Goal: Task Accomplishment & Management: Manage account settings

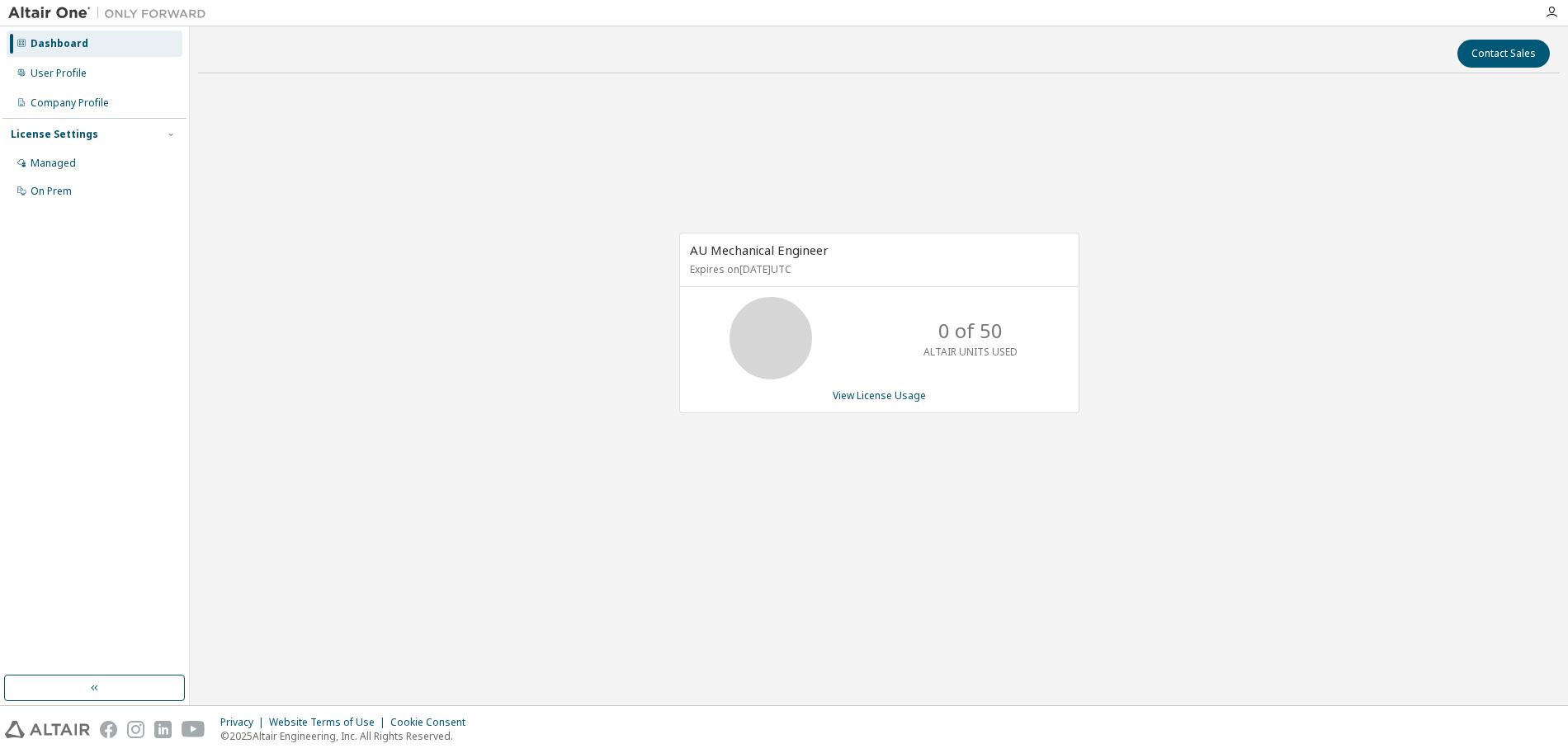
click at [548, 295] on div "AU Mechanical Engineer Expires on [DATE] UTC 0 of 50 ALTAIR UNITS USED View Lic…" at bounding box center [879, 331] width 1362 height 490
click at [59, 165] on div "Managed" at bounding box center [53, 163] width 46 height 13
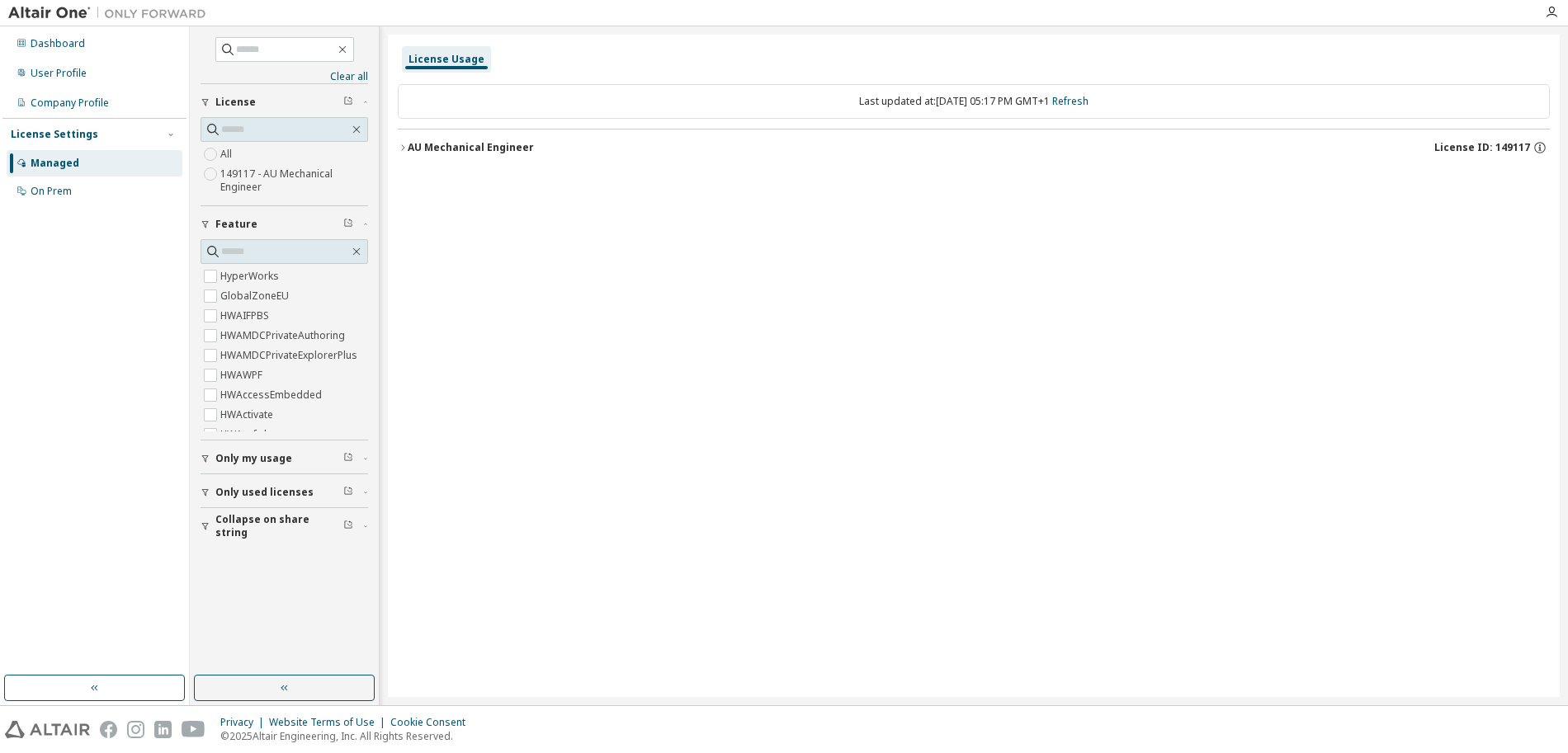
click at [409, 152] on div "AU Mechanical Engineer" at bounding box center [471, 148] width 126 height 13
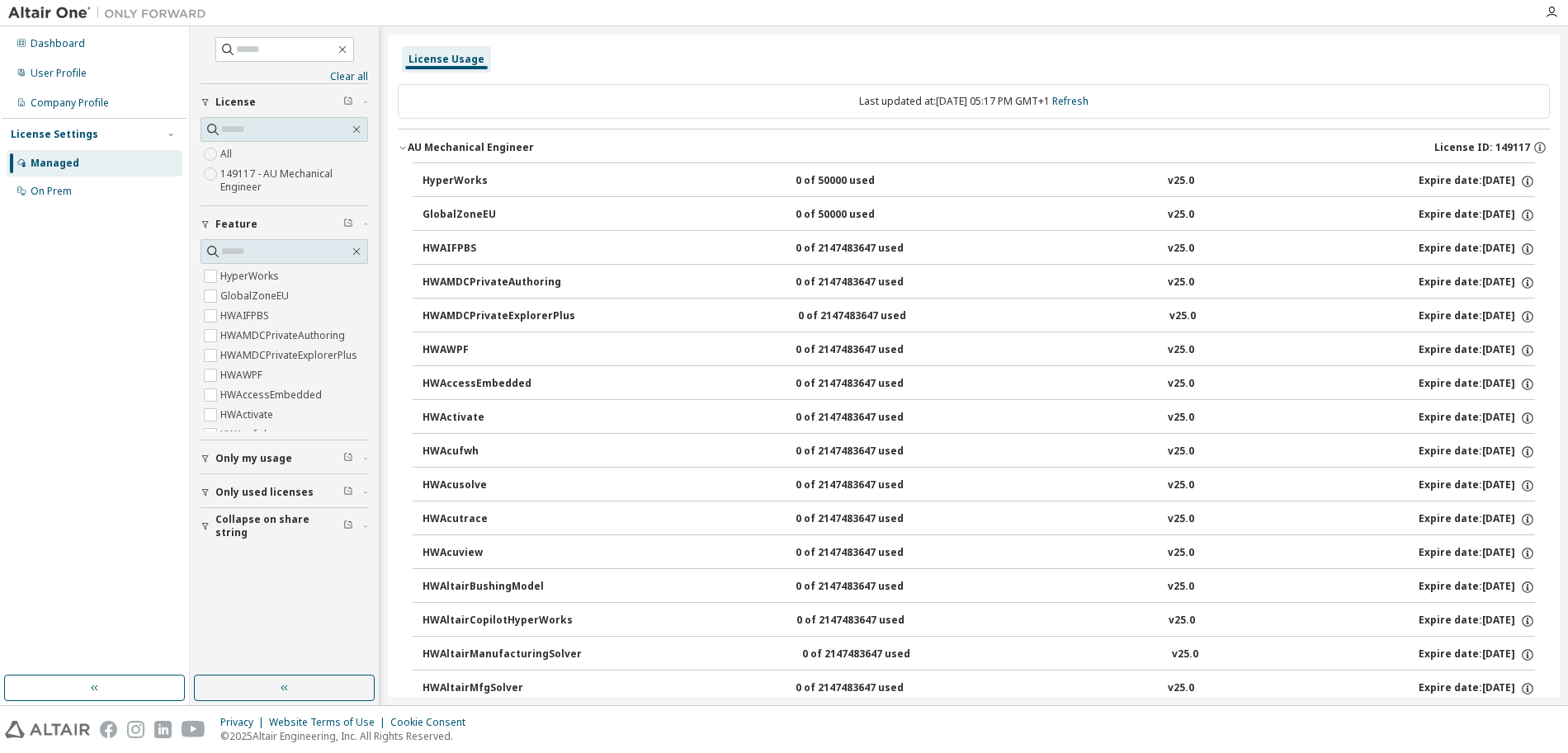
click at [402, 149] on icon "button" at bounding box center [402, 148] width 6 height 3
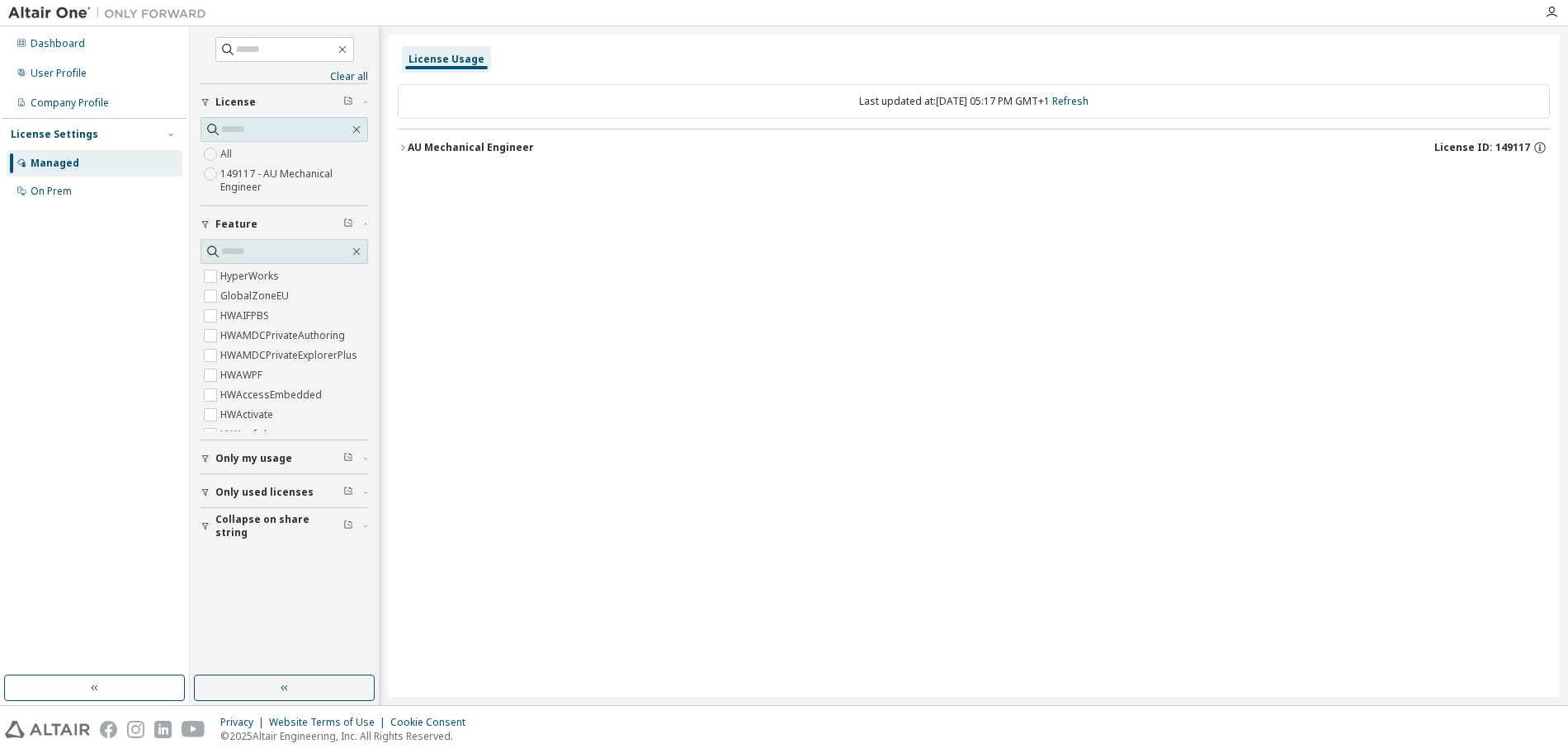
click at [261, 175] on label "149117 - AU Mechanical Engineer" at bounding box center [294, 180] width 148 height 33
click at [362, 461] on div "Only my usage" at bounding box center [289, 459] width 148 height 13
click at [368, 482] on button "Only used licenses" at bounding box center [284, 492] width 167 height 36
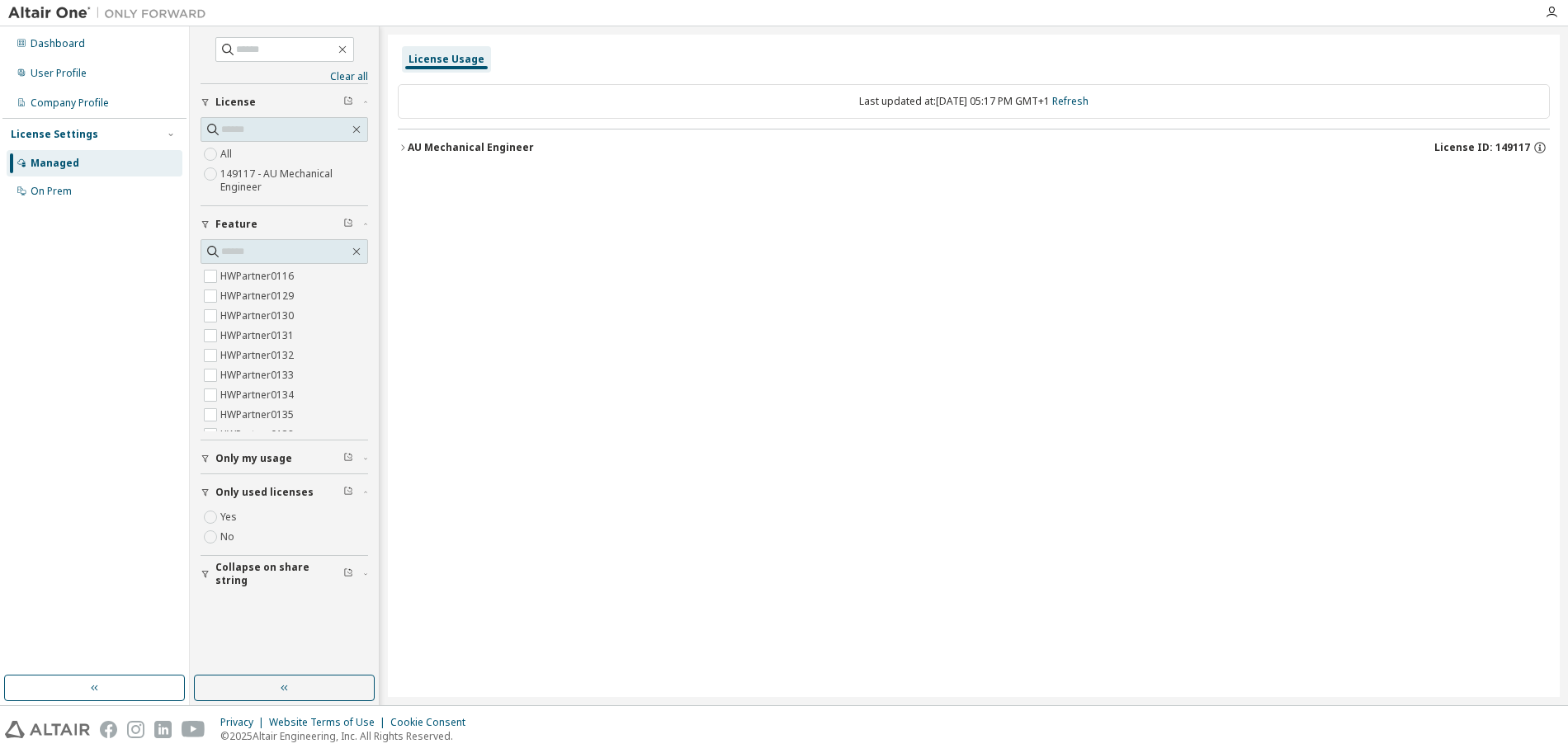
click at [366, 484] on button "Only used licenses" at bounding box center [284, 492] width 167 height 36
click at [365, 466] on button "Only my usage" at bounding box center [284, 459] width 167 height 36
click at [355, 541] on div "Only used licenses" at bounding box center [289, 540] width 148 height 13
click at [235, 568] on label "Yes" at bounding box center [230, 565] width 20 height 20
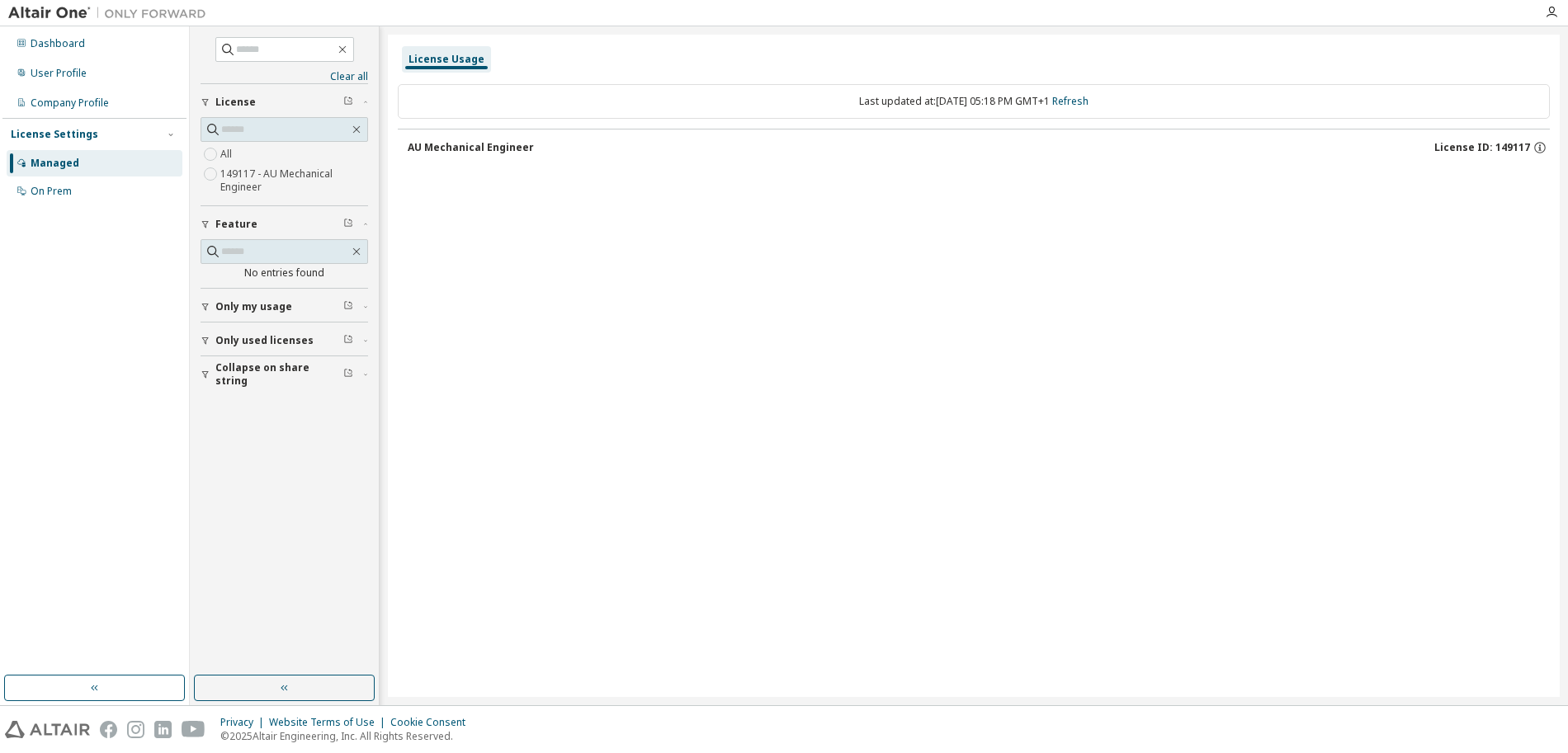
click at [471, 137] on button "AU Mechanical Engineer License ID: 149117" at bounding box center [979, 148] width 1142 height 36
click at [354, 251] on icon "button" at bounding box center [357, 252] width 13 height 13
click at [339, 310] on div "Only my usage" at bounding box center [289, 307] width 148 height 13
click at [356, 386] on div "Only used licenses" at bounding box center [289, 388] width 148 height 13
click at [233, 439] on label "No" at bounding box center [229, 432] width 17 height 20
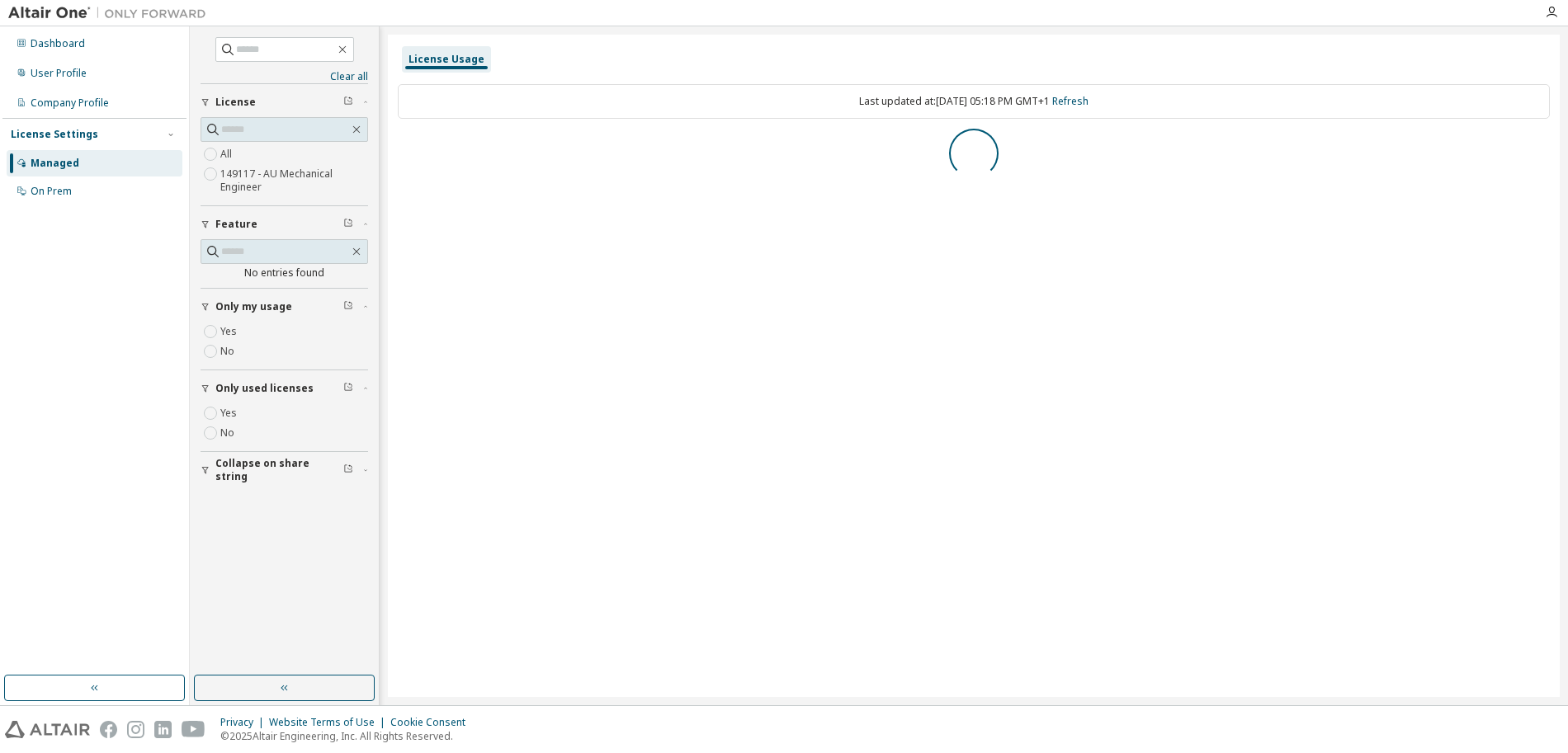
click at [284, 510] on div "Clear all Collapse on share string Only used licenses Yes No Only my usage Yes …" at bounding box center [284, 350] width 184 height 644
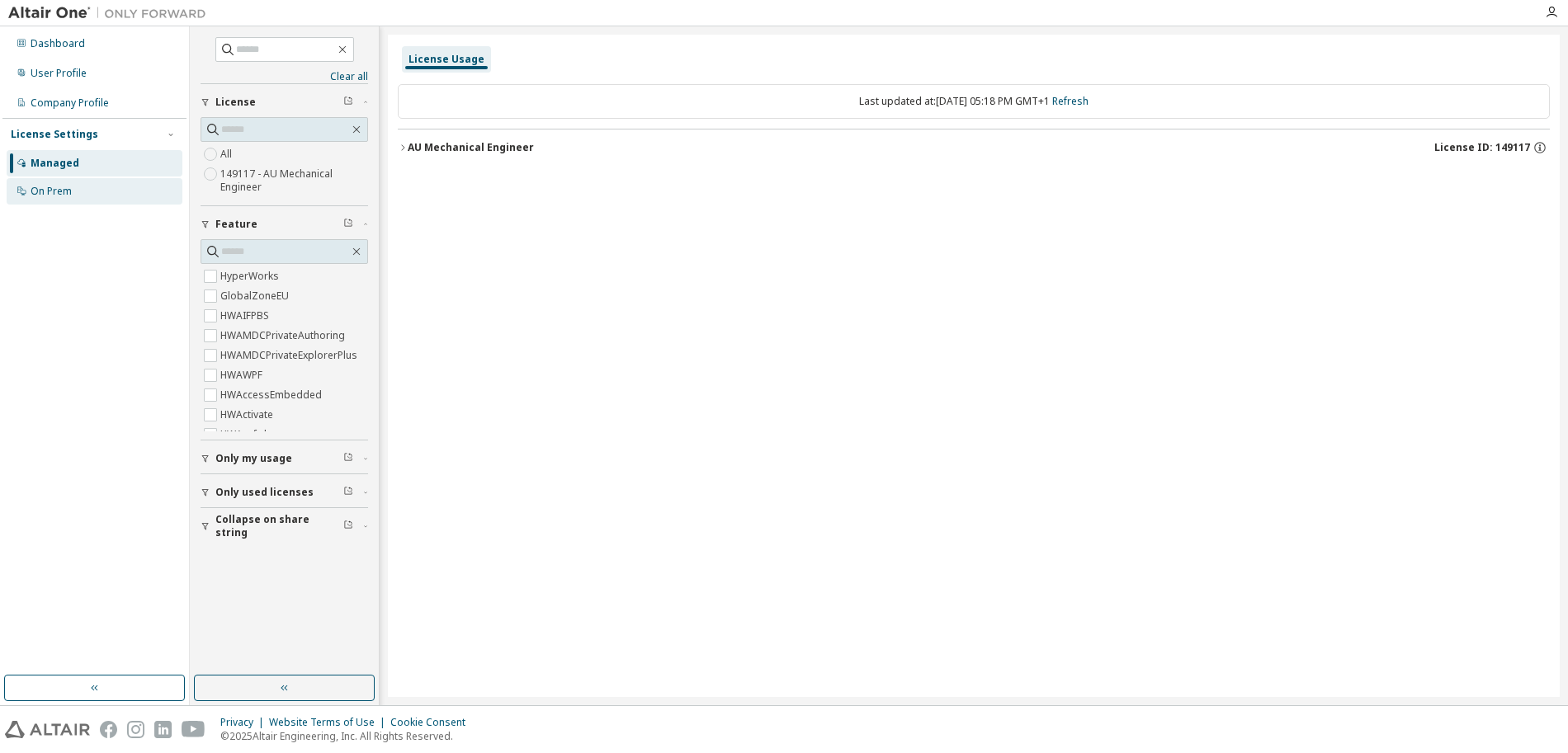
click at [76, 191] on div "On Prem" at bounding box center [95, 192] width 176 height 27
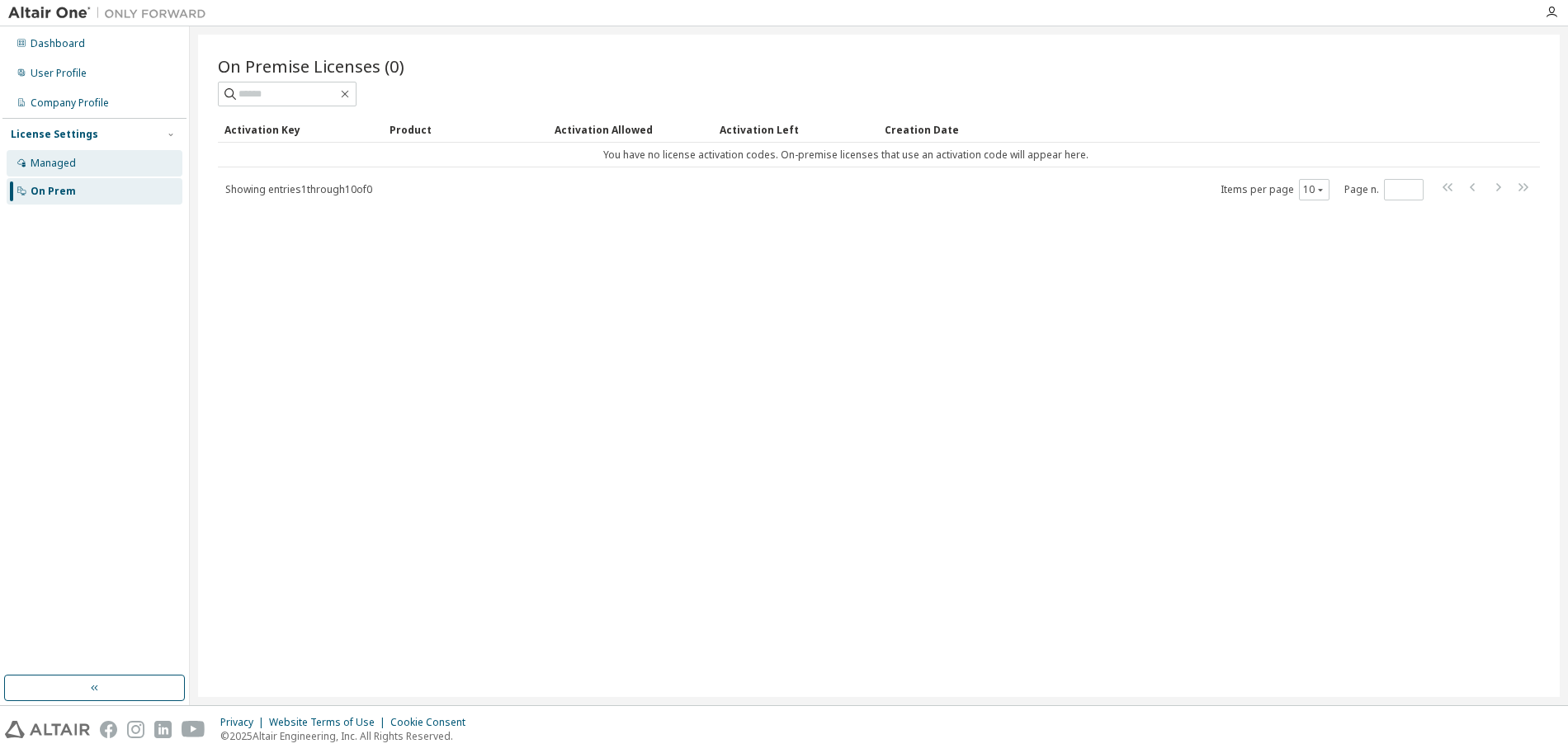
click at [77, 162] on div "Managed" at bounding box center [95, 163] width 176 height 27
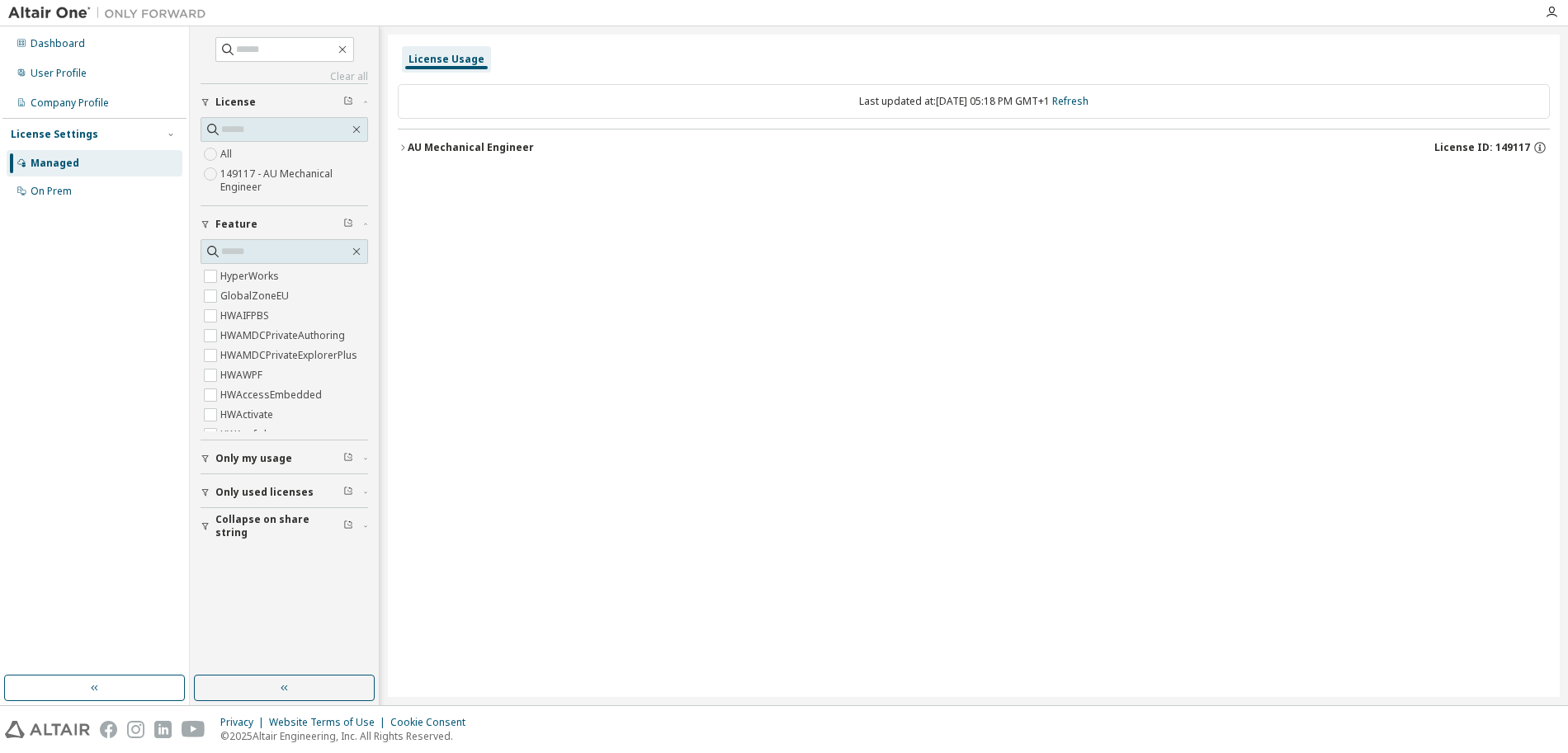
click at [236, 176] on label "149117 - AU Mechanical Engineer" at bounding box center [294, 180] width 148 height 33
click at [67, 198] on div "On Prem" at bounding box center [51, 192] width 41 height 13
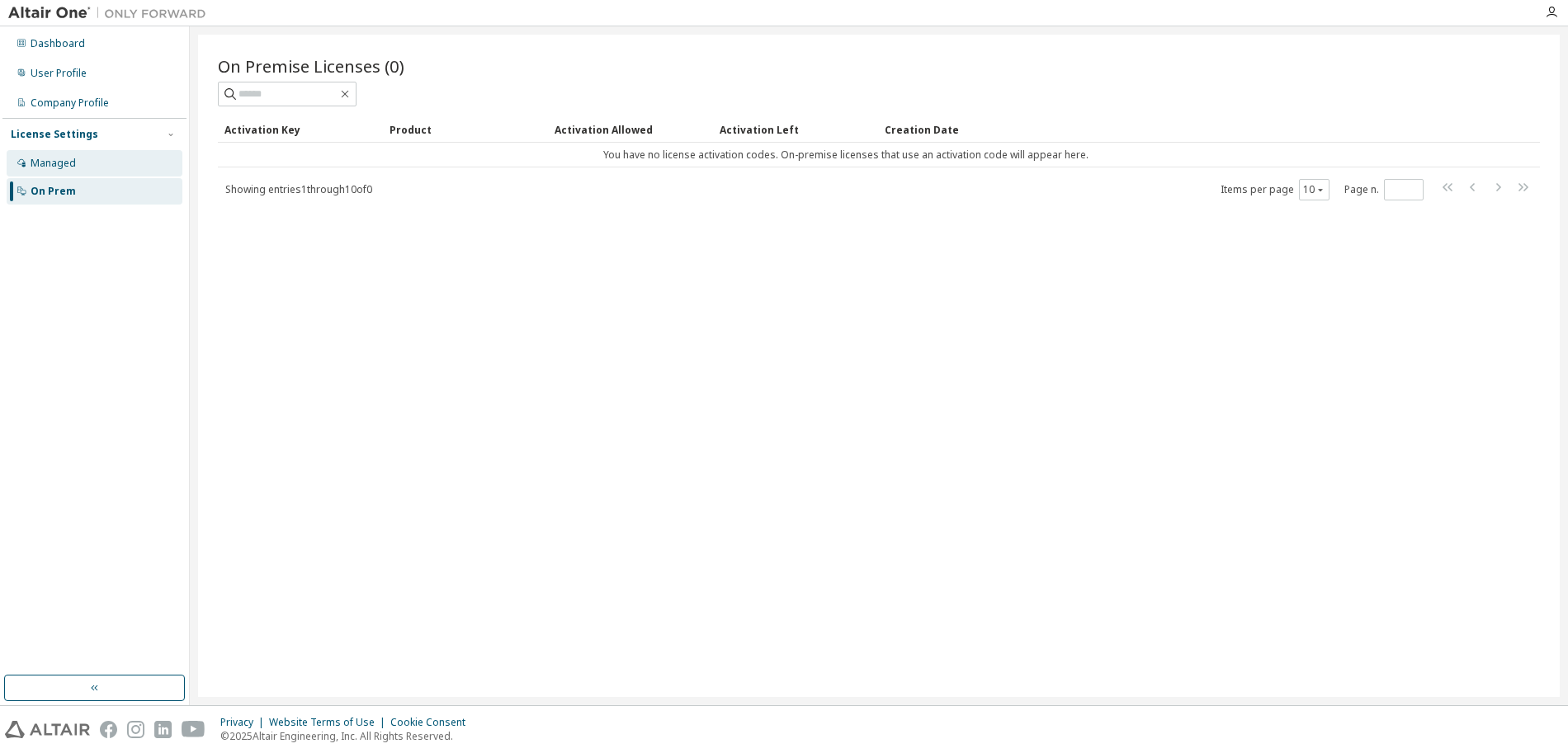
click at [70, 173] on div "Managed" at bounding box center [95, 163] width 176 height 27
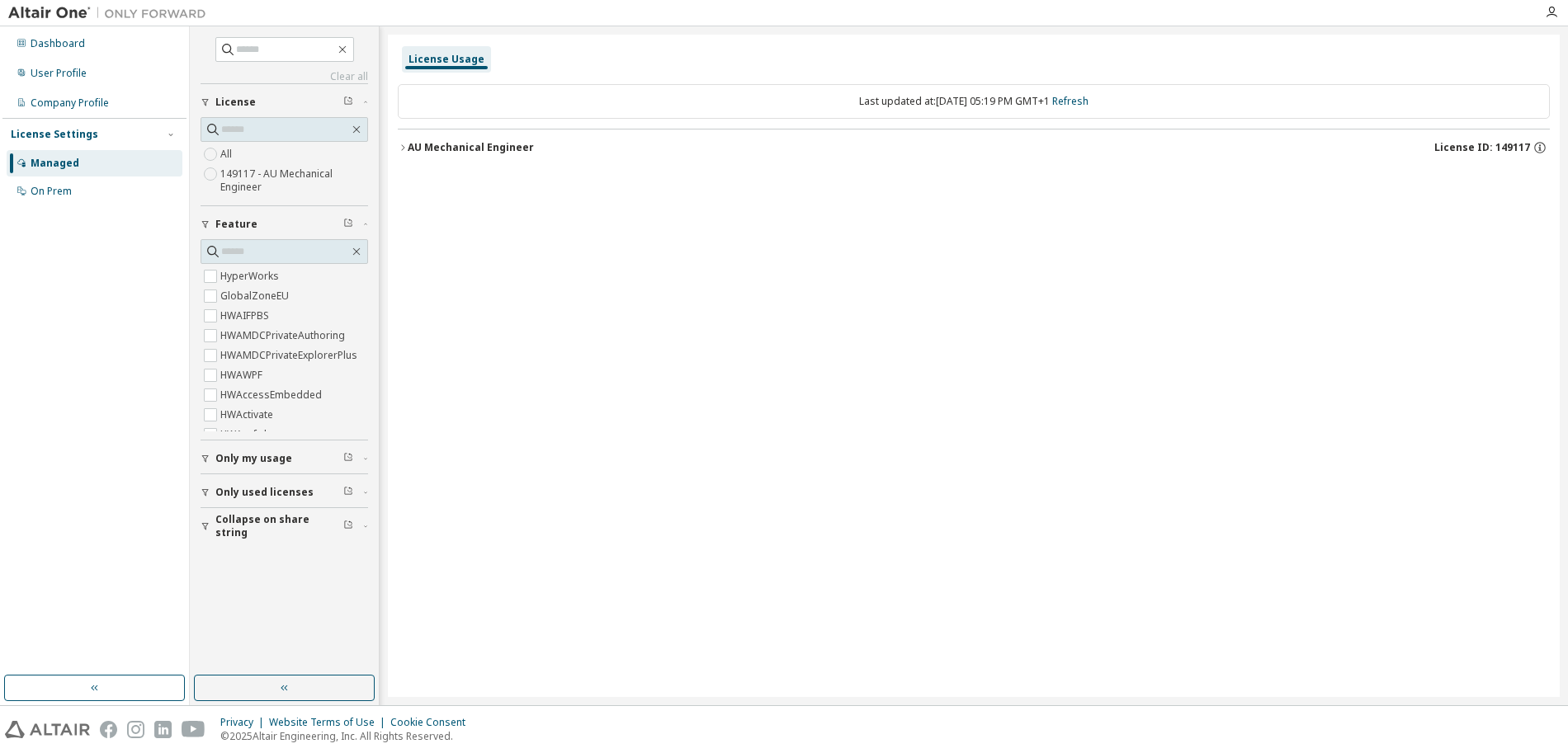
click at [1543, 16] on div at bounding box center [1552, 12] width 33 height 13
click at [1556, 12] on icon "button" at bounding box center [1552, 12] width 13 height 13
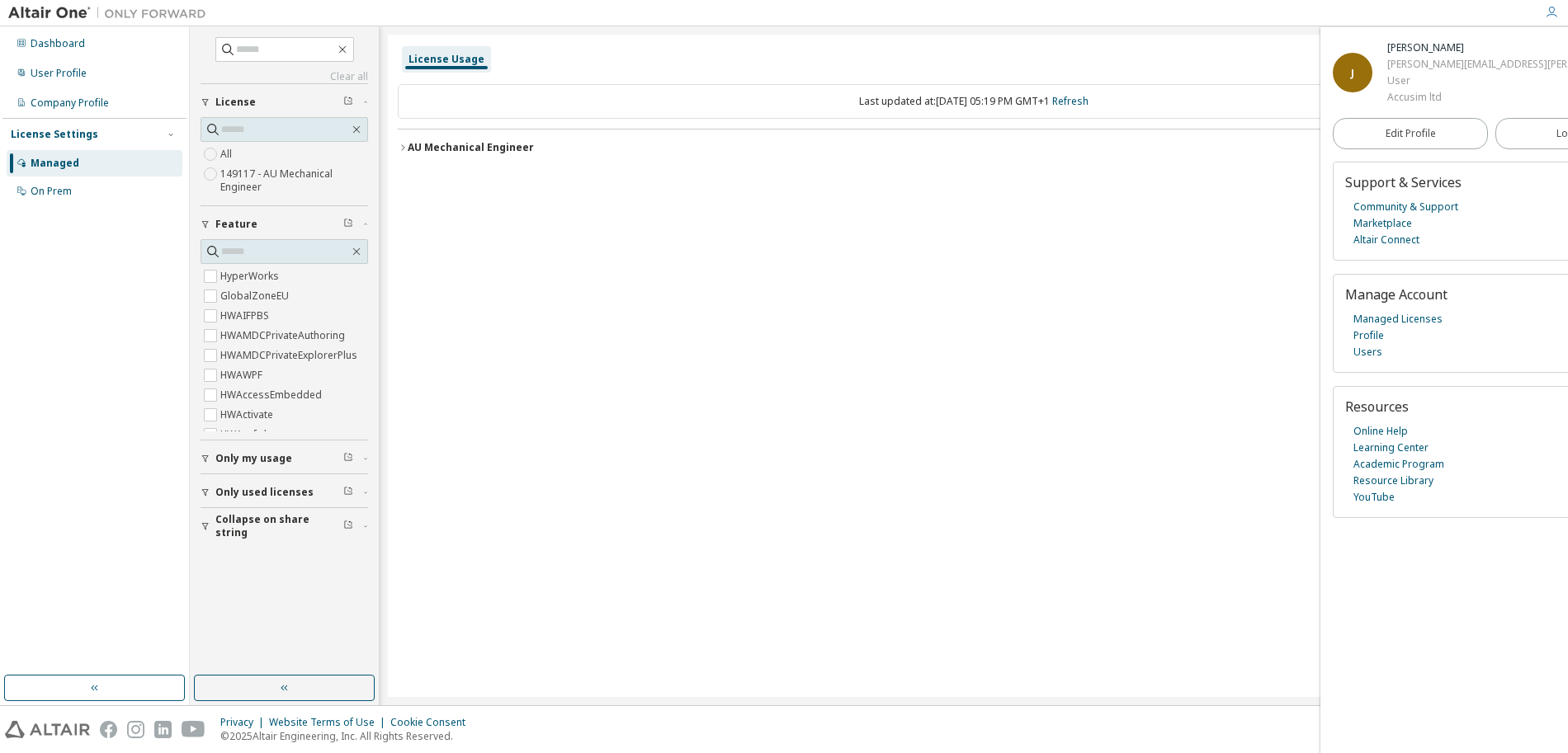
click at [1118, 233] on div "License Usage Last updated at: [DATE] 05:19 PM GMT+1 Refresh AU Mechanical Engi…" at bounding box center [973, 366] width 1172 height 662
